Goal: Use online tool/utility: Utilize a website feature to perform a specific function

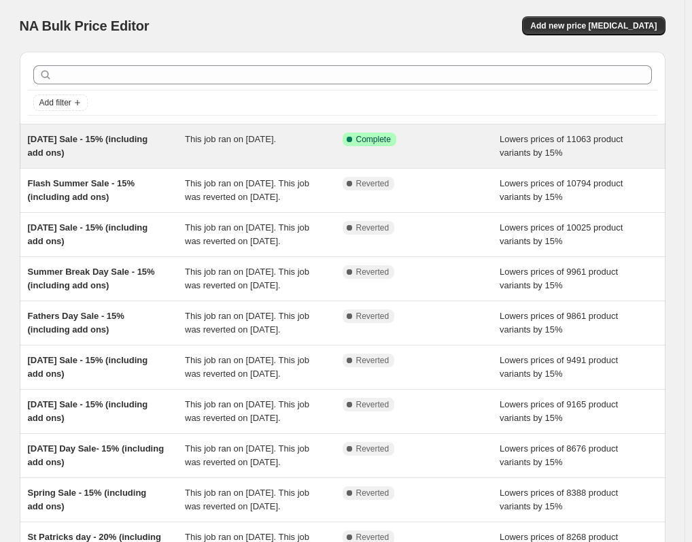
click at [256, 143] on span "This job ran on [DATE]." at bounding box center [230, 139] width 91 height 10
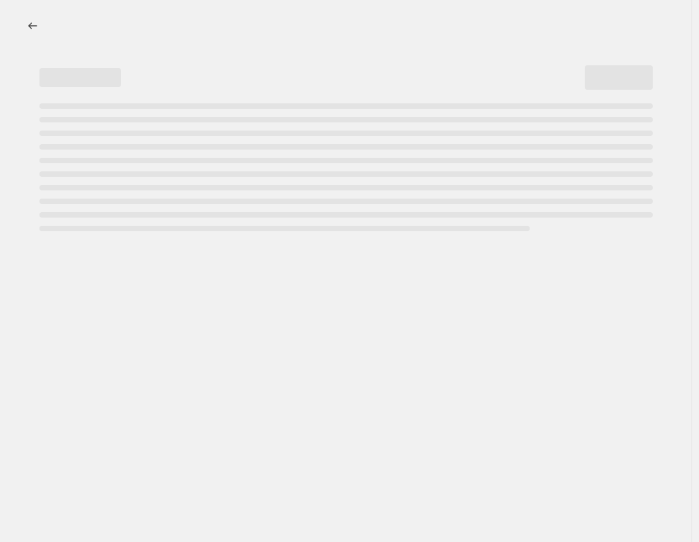
select select "percentage"
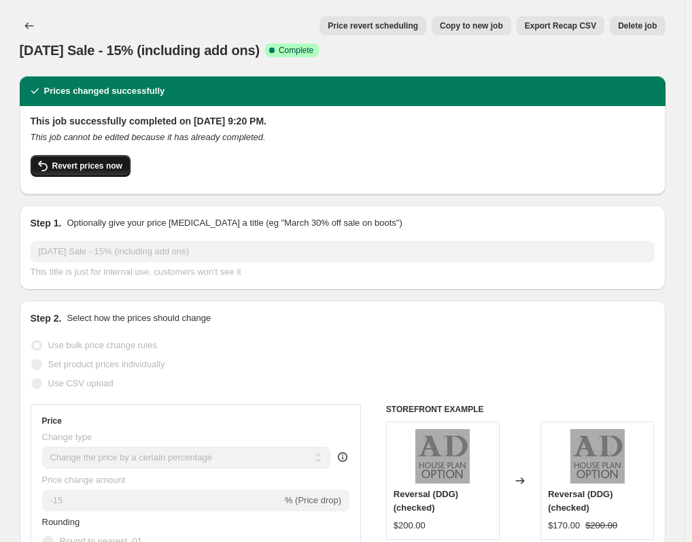
click at [122, 161] on span "Revert prices now" at bounding box center [87, 165] width 70 height 11
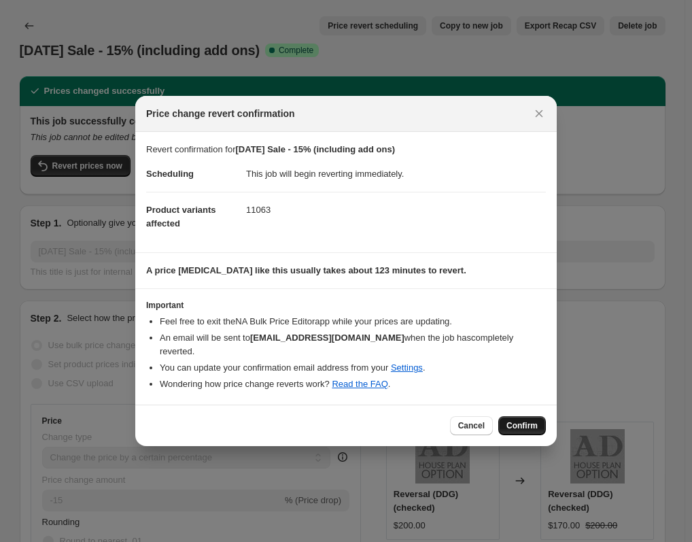
click at [526, 428] on span "Confirm" at bounding box center [522, 425] width 31 height 11
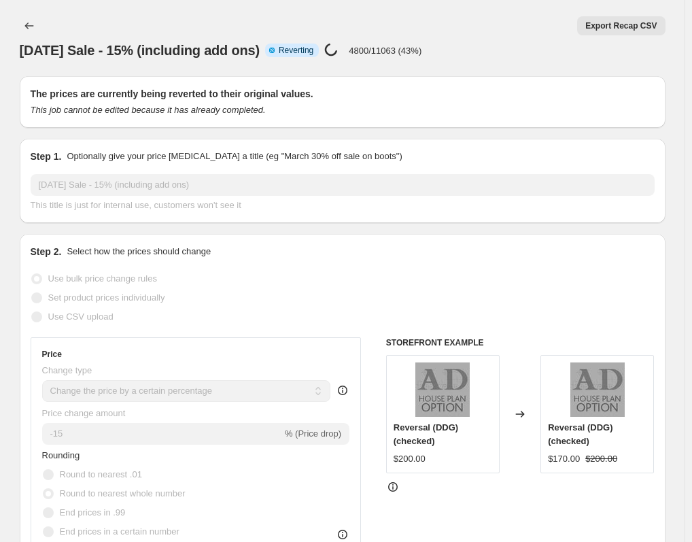
click at [183, 31] on div "Export Recap CSV" at bounding box center [364, 25] width 602 height 19
